Goal: Navigation & Orientation: Go to known website

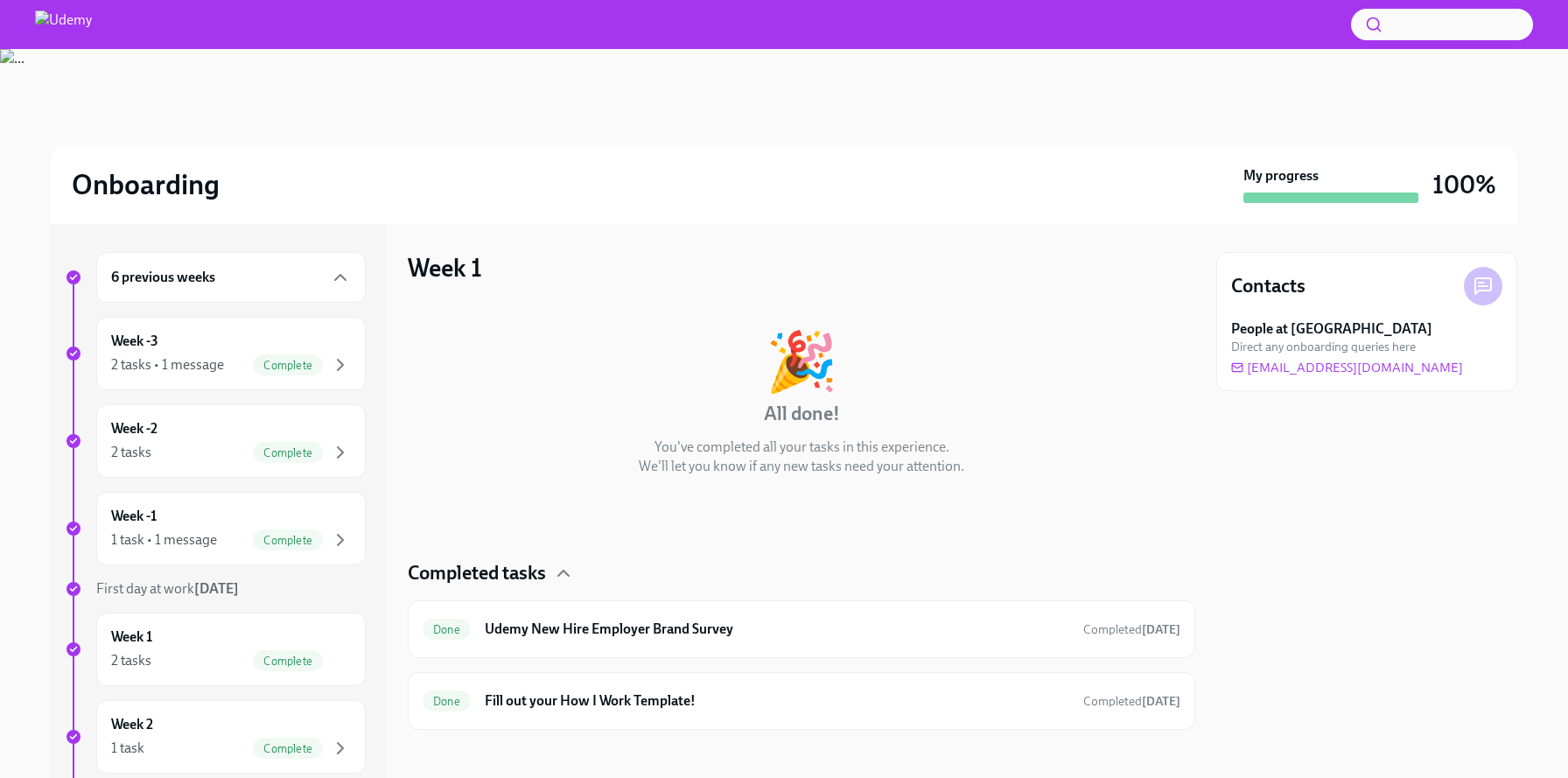
click at [296, 279] on div "6 previous weeks" at bounding box center [231, 277] width 239 height 21
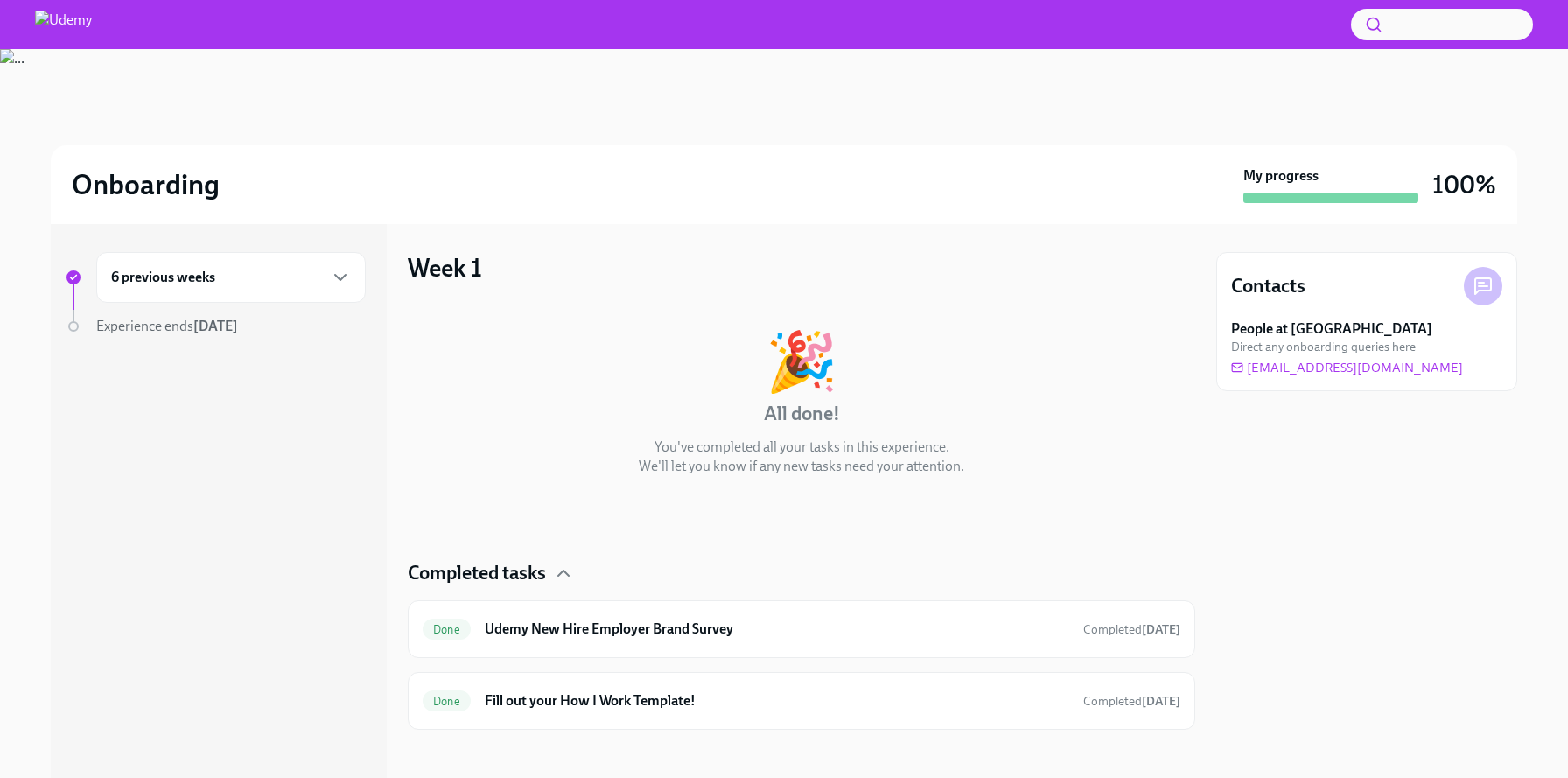
click at [77, 30] on img at bounding box center [63, 24] width 57 height 28
click at [83, 14] on img at bounding box center [63, 24] width 57 height 28
